Goal: Transaction & Acquisition: Purchase product/service

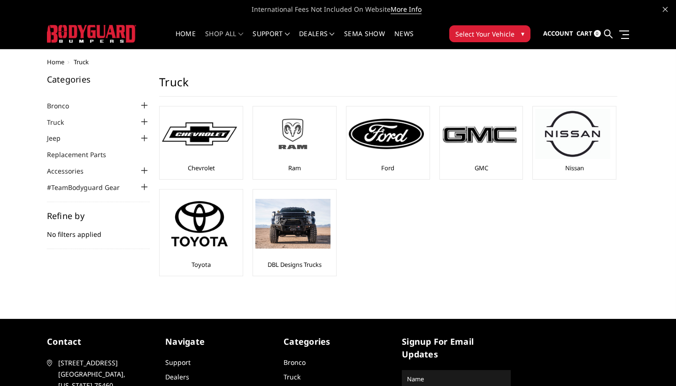
click at [285, 150] on img at bounding box center [292, 134] width 75 height 42
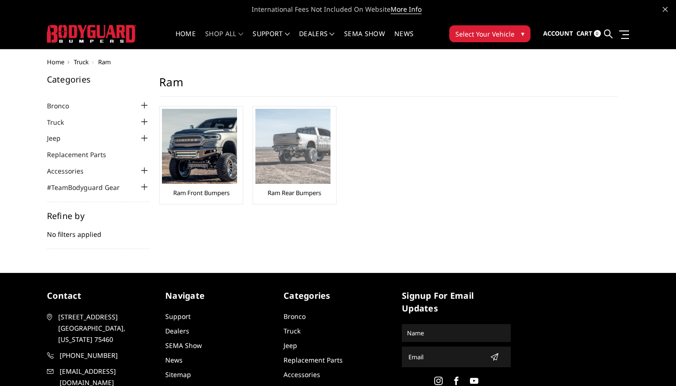
click at [278, 153] on img at bounding box center [292, 146] width 75 height 75
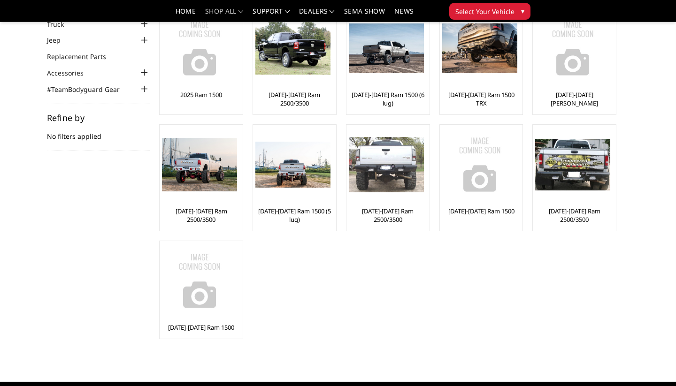
scroll to position [68, 0]
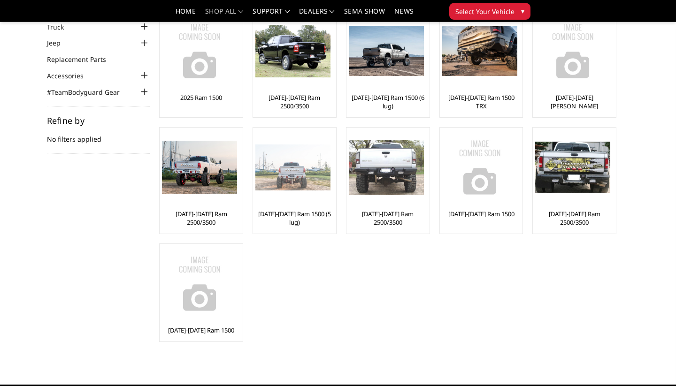
click at [288, 175] on img at bounding box center [292, 168] width 75 height 46
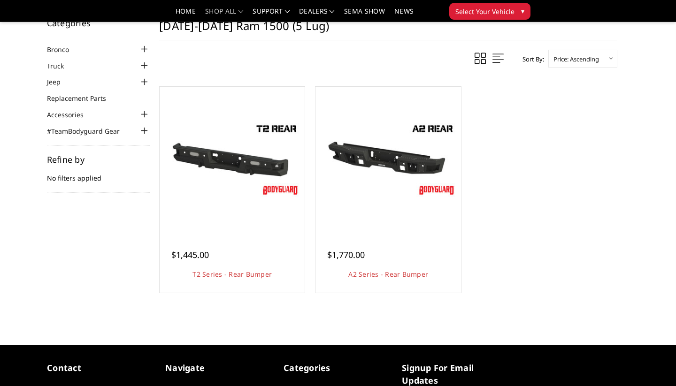
scroll to position [33, 0]
